Goal: Task Accomplishment & Management: Complete application form

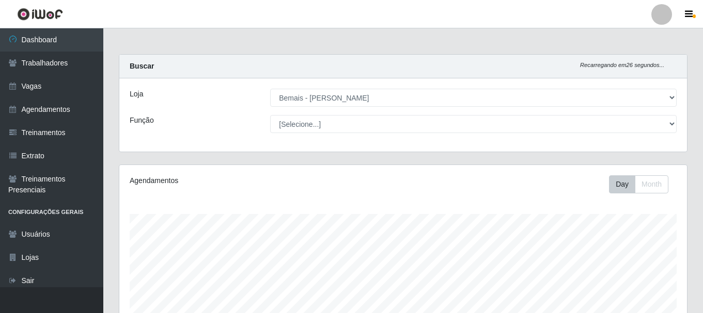
select select "230"
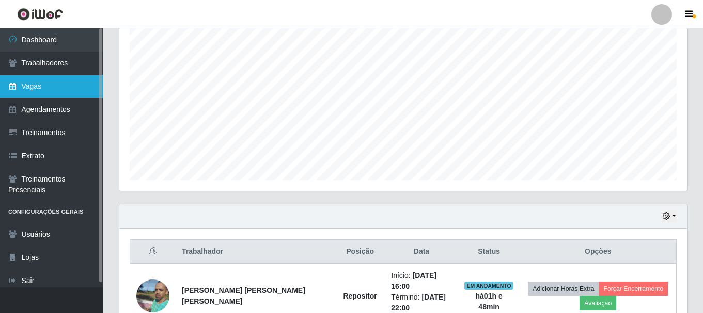
scroll to position [214, 567]
click at [35, 89] on link "Vagas" at bounding box center [51, 86] width 103 height 23
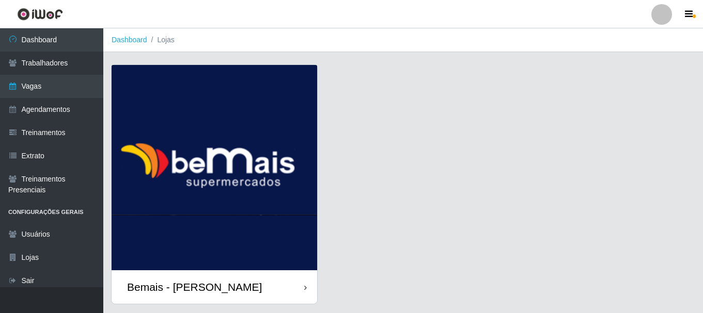
click at [270, 289] on div "Bemais - [PERSON_NAME]" at bounding box center [214, 288] width 205 height 34
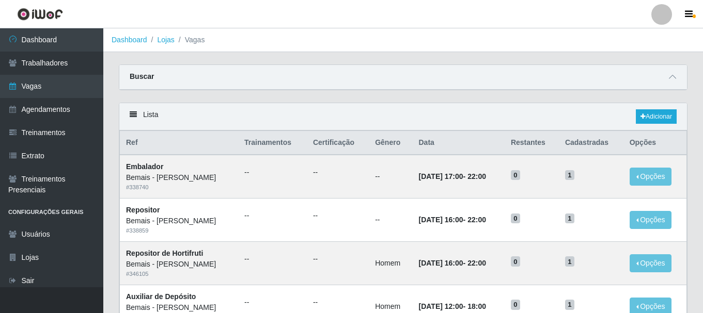
click at [669, 70] on div "Buscar" at bounding box center [402, 77] width 567 height 25
click at [673, 81] on icon at bounding box center [672, 76] width 7 height 7
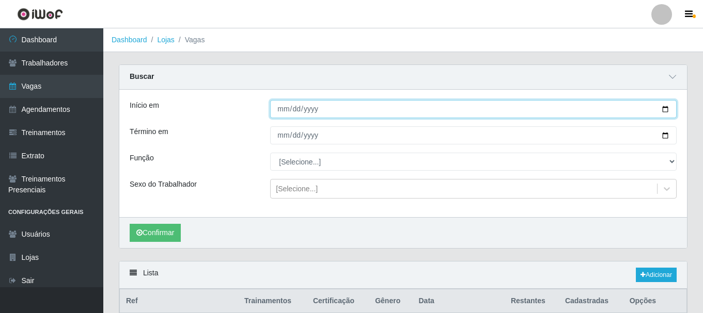
click at [664, 110] on input "Início em" at bounding box center [473, 109] width 406 height 18
type input "[DATE]"
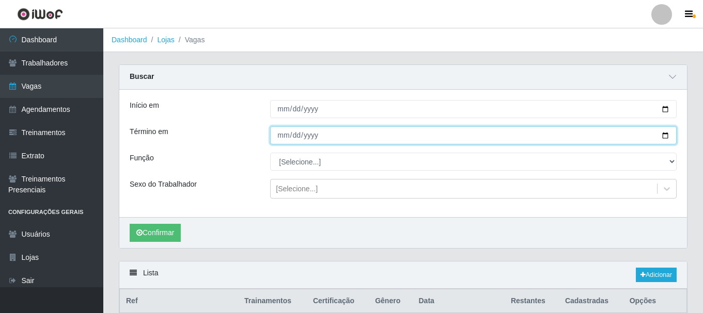
click at [665, 137] on input "Término em" at bounding box center [473, 135] width 406 height 18
type input "[DATE]"
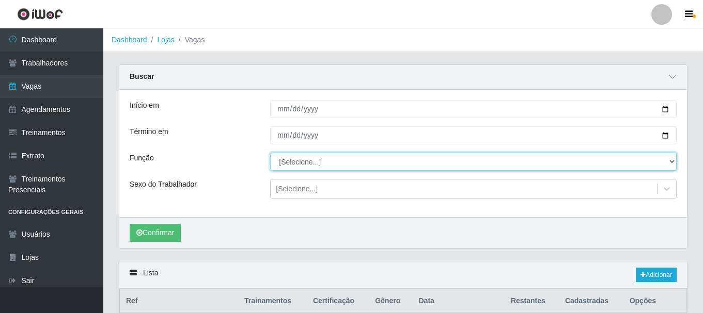
click at [324, 165] on select "[Selecione...] ASG ASG + ASG ++ Auxiliar de Depósito Auxiliar de Depósito + Aux…" at bounding box center [473, 162] width 406 height 18
select select "107"
click at [270, 153] on select "[Selecione...] ASG ASG + ASG ++ Auxiliar de Depósito Auxiliar de Depósito + Aux…" at bounding box center [473, 162] width 406 height 18
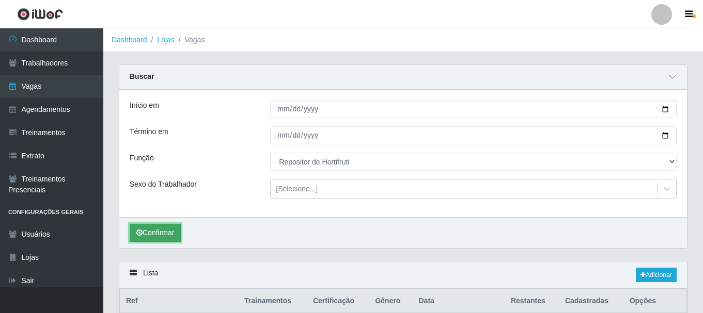
click at [148, 232] on button "Confirmar" at bounding box center [155, 233] width 51 height 18
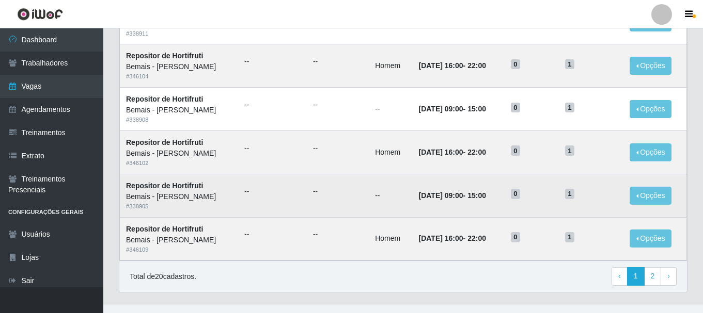
scroll to position [720, 0]
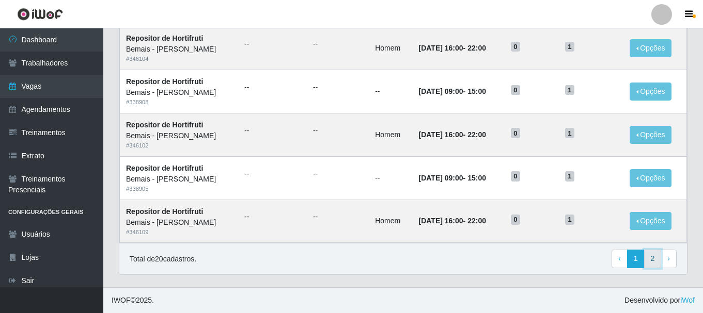
click at [652, 260] on link "2" at bounding box center [653, 259] width 18 height 19
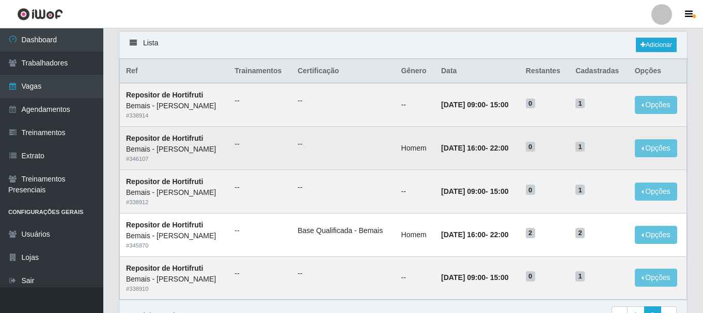
scroll to position [129, 0]
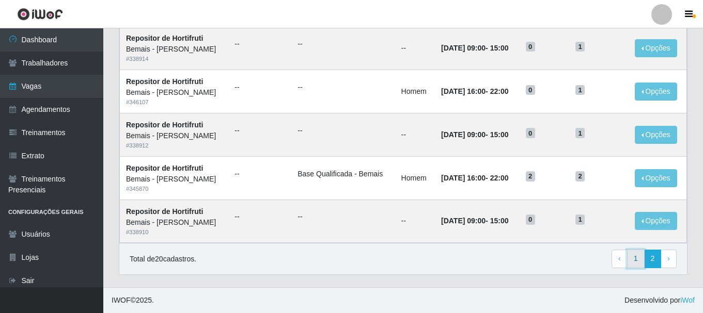
click at [634, 262] on link "1" at bounding box center [636, 259] width 18 height 19
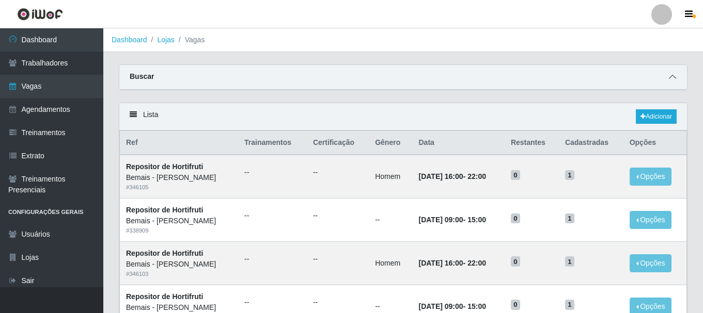
click at [672, 77] on icon at bounding box center [672, 76] width 7 height 7
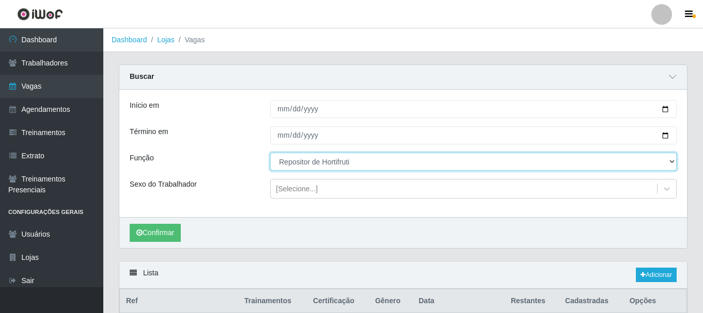
click at [668, 162] on select "[Selecione...] ASG ASG + ASG ++ Auxiliar de Depósito Auxiliar de Depósito + Aux…" at bounding box center [473, 162] width 406 height 18
click at [270, 153] on select "[Selecione...] ASG ASG + ASG ++ Auxiliar de Depósito Auxiliar de Depósito + Aux…" at bounding box center [473, 162] width 406 height 18
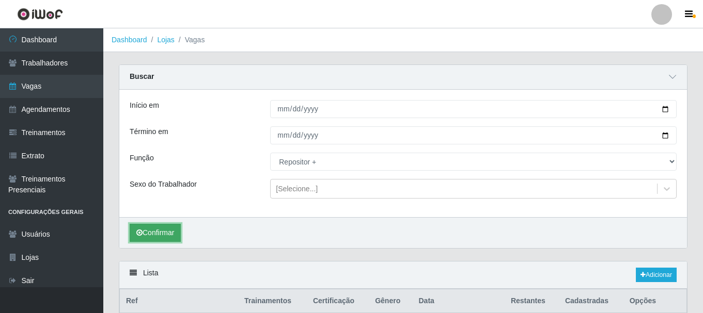
click at [161, 232] on button "Confirmar" at bounding box center [155, 233] width 51 height 18
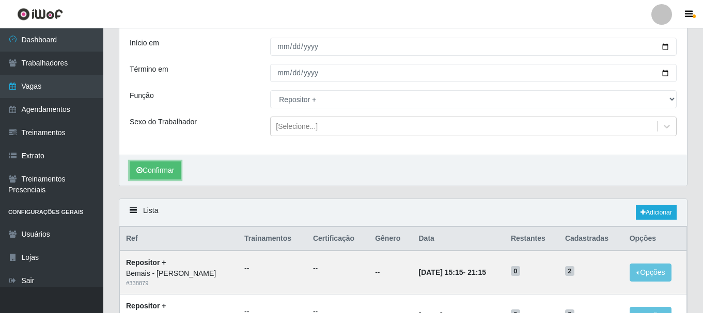
scroll to position [39, 0]
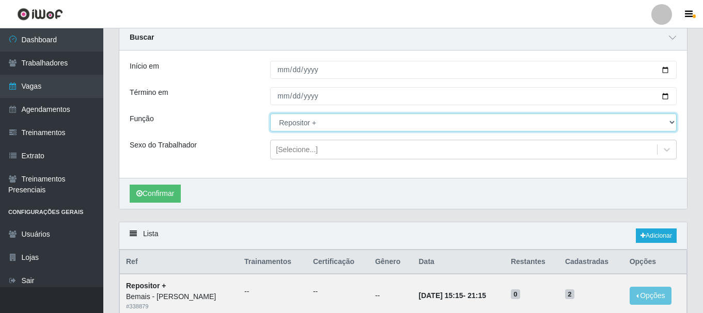
click at [306, 125] on select "[Selecione...] ASG ASG + ASG ++ Auxiliar de Depósito Auxiliar de Depósito + Aux…" at bounding box center [473, 123] width 406 height 18
select select "108"
click at [270, 114] on select "[Selecione...] ASG ASG + ASG ++ Auxiliar de Depósito Auxiliar de Depósito + Aux…" at bounding box center [473, 123] width 406 height 18
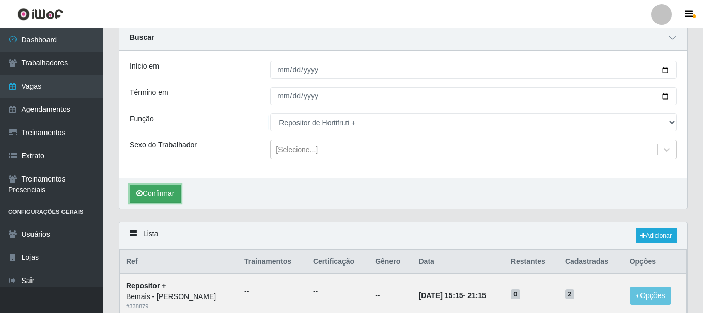
click at [168, 192] on button "Confirmar" at bounding box center [155, 194] width 51 height 18
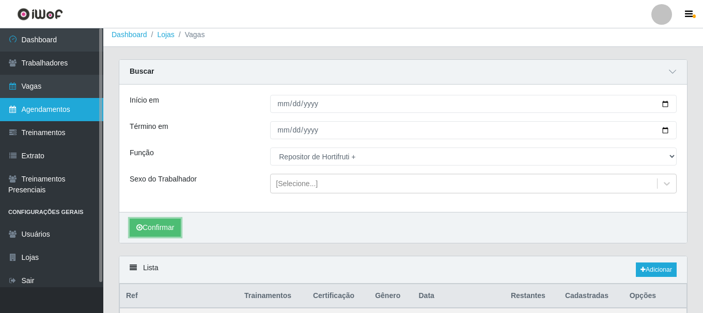
scroll to position [4, 0]
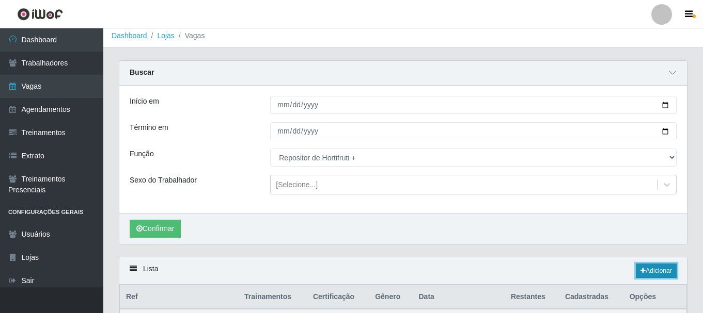
click at [660, 266] on link "Adicionar" at bounding box center [656, 271] width 41 height 14
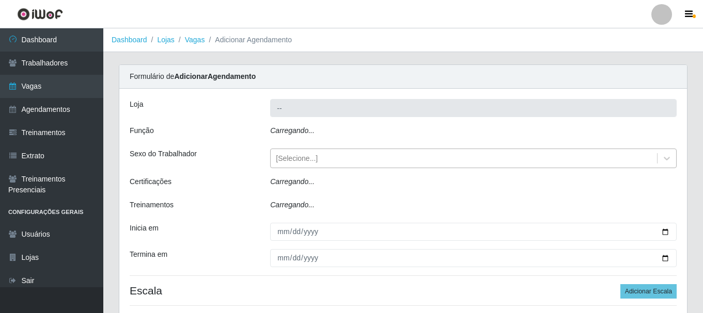
type input "Bemais - [PERSON_NAME]"
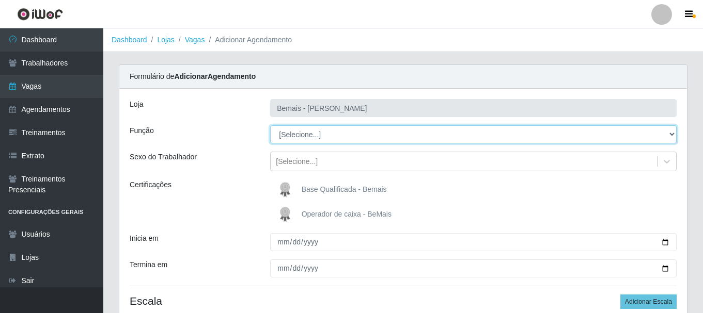
click at [307, 136] on select "[Selecione...] ASG ASG + ASG ++ Auxiliar de Depósito Auxiliar de Depósito + Aux…" at bounding box center [473, 134] width 406 height 18
select select "108"
click at [270, 125] on select "[Selecione...] ASG ASG + ASG ++ Auxiliar de Depósito Auxiliar de Depósito + Aux…" at bounding box center [473, 134] width 406 height 18
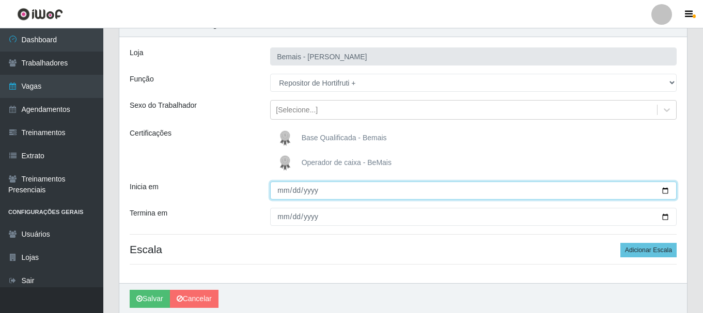
click at [664, 195] on input "Inicia em" at bounding box center [473, 191] width 406 height 18
type input "2025-09-21"
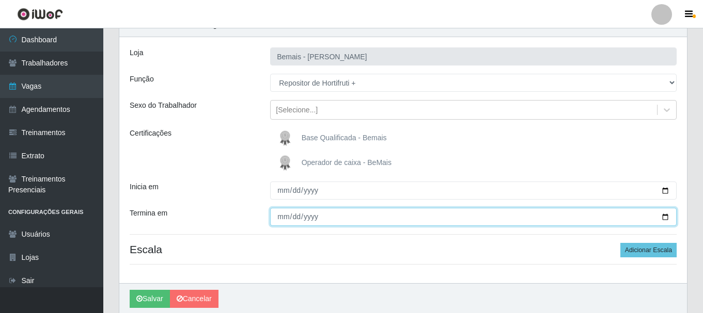
click at [663, 216] on input "Termina em" at bounding box center [473, 217] width 406 height 18
type input "2025-09-28"
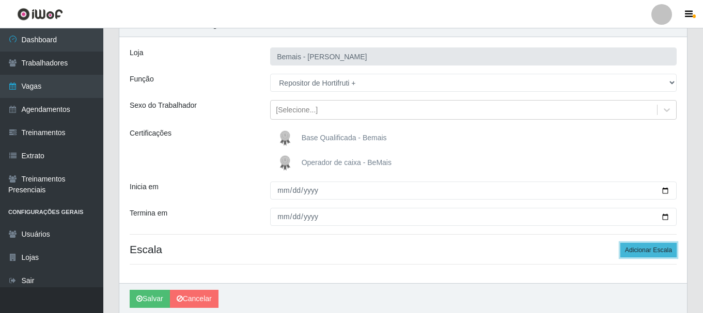
click at [653, 246] on button "Adicionar Escala" at bounding box center [648, 250] width 56 height 14
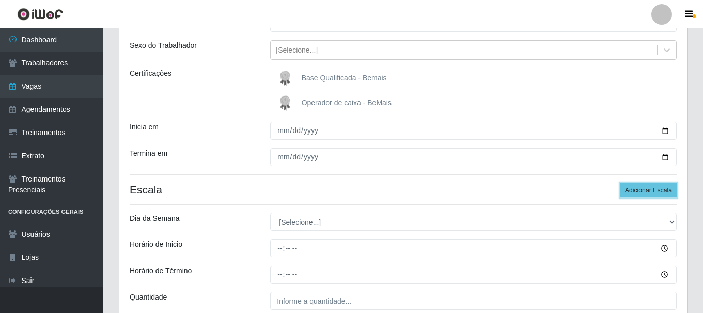
scroll to position [205, 0]
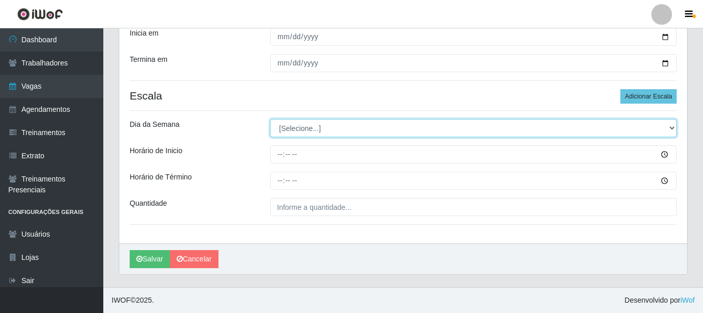
click at [297, 126] on select "[Selecione...] Segunda Terça Quarta Quinta Sexta Sábado Domingo" at bounding box center [473, 128] width 406 height 18
select select "0"
click at [270, 119] on select "[Selecione...] Segunda Terça Quarta Quinta Sexta Sábado Domingo" at bounding box center [473, 128] width 406 height 18
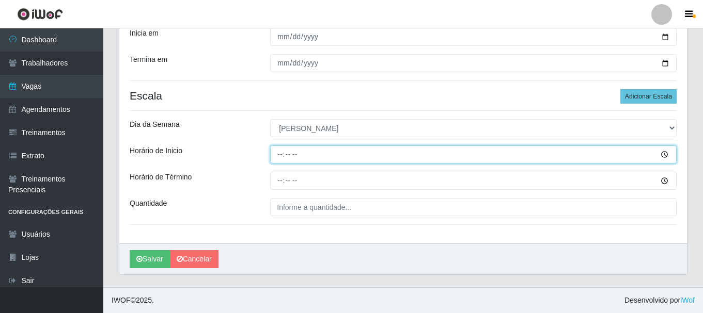
click at [279, 157] on input "Horário de Inicio" at bounding box center [473, 155] width 406 height 18
type input "15:00"
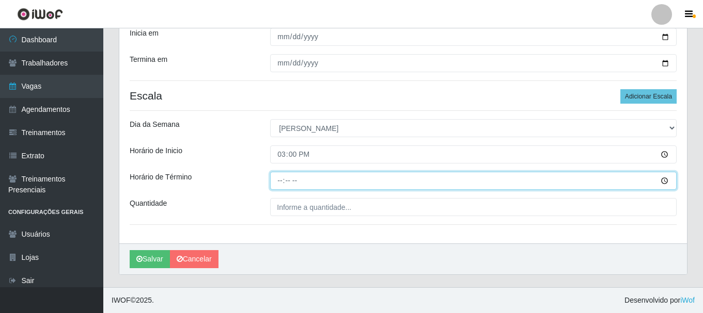
click at [280, 182] on input "Horário de Término" at bounding box center [473, 181] width 406 height 18
type input "21:00"
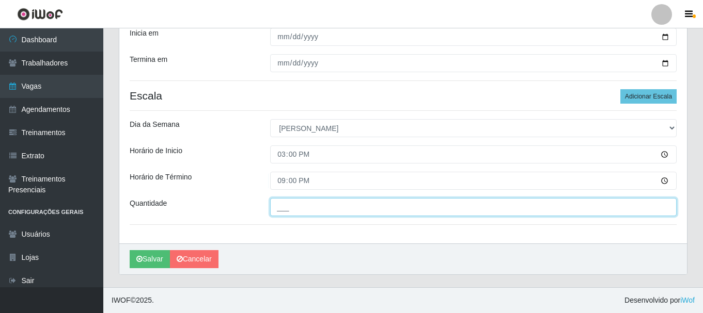
click at [296, 211] on input "___" at bounding box center [473, 207] width 406 height 18
type input "1__"
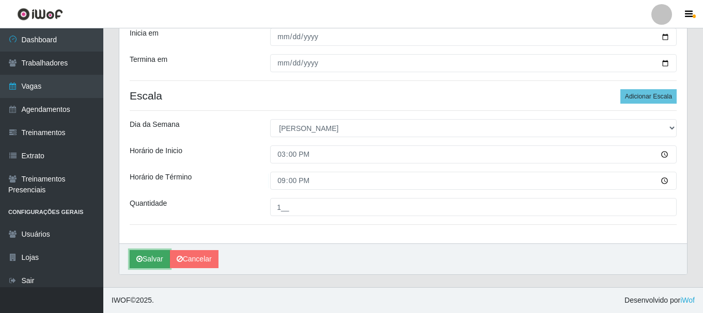
drag, startPoint x: 154, startPoint y: 264, endPoint x: 196, endPoint y: 142, distance: 128.8
click at [155, 262] on button "Salvar" at bounding box center [150, 259] width 40 height 18
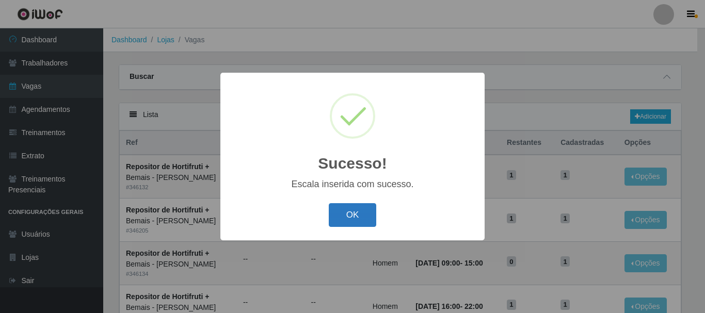
drag, startPoint x: 339, startPoint y: 225, endPoint x: 347, endPoint y: 222, distance: 9.0
click at [340, 226] on button "OK" at bounding box center [353, 215] width 48 height 24
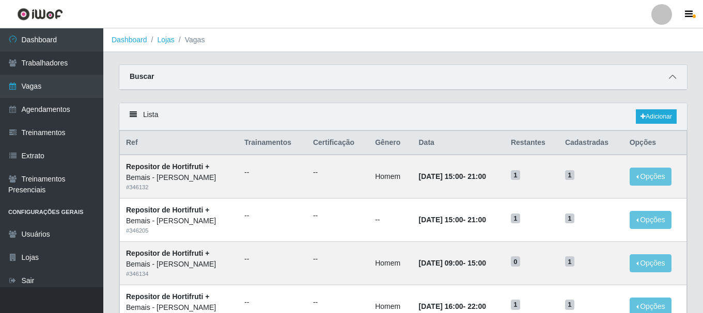
click at [672, 80] on icon at bounding box center [672, 76] width 7 height 7
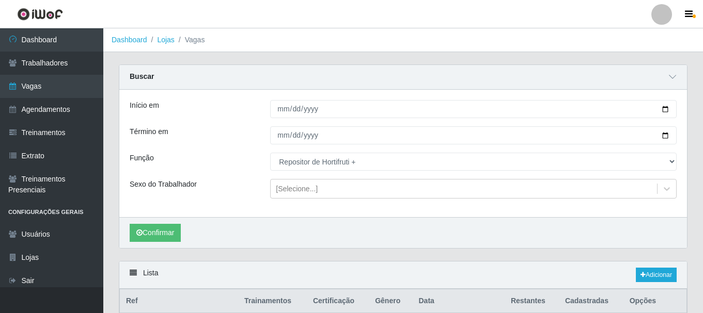
click at [202, 103] on div "Início em" at bounding box center [192, 109] width 140 height 18
